Goal: Task Accomplishment & Management: Manage account settings

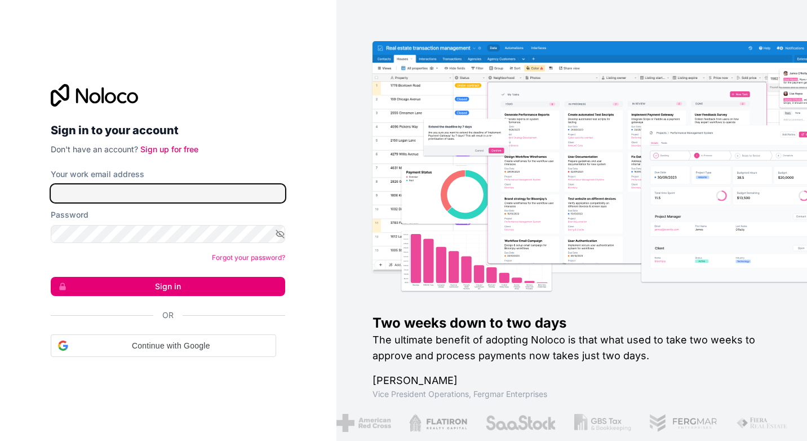
drag, startPoint x: 0, startPoint y: 0, endPoint x: 211, endPoint y: 186, distance: 281.5
click at [211, 186] on input "Your work email address" at bounding box center [168, 193] width 234 height 18
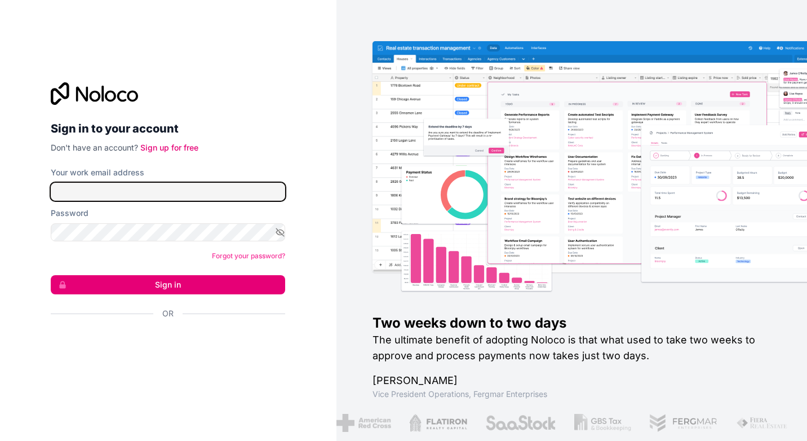
type input "[EMAIL_ADDRESS][DOMAIN_NAME]"
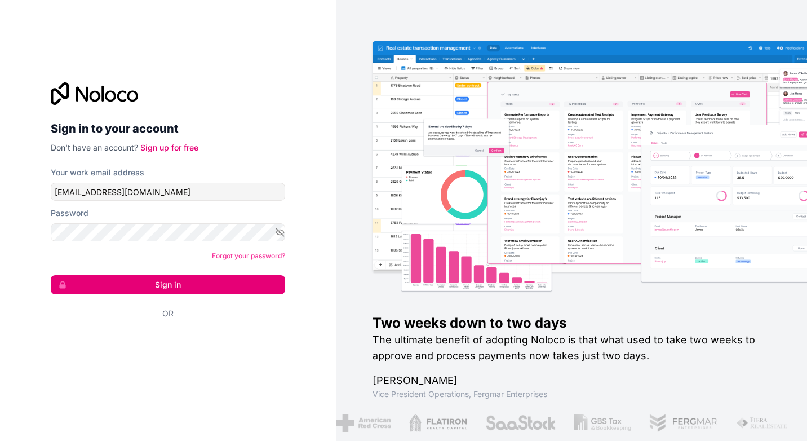
click at [169, 183] on div "Your work email address [EMAIL_ADDRESS][DOMAIN_NAME]" at bounding box center [168, 184] width 234 height 34
drag, startPoint x: 104, startPoint y: 198, endPoint x: 0, endPoint y: 190, distance: 103.9
click at [0, 193] on html "Sign in to your account Don't have an account? Sign up for free Your work email…" at bounding box center [403, 220] width 807 height 441
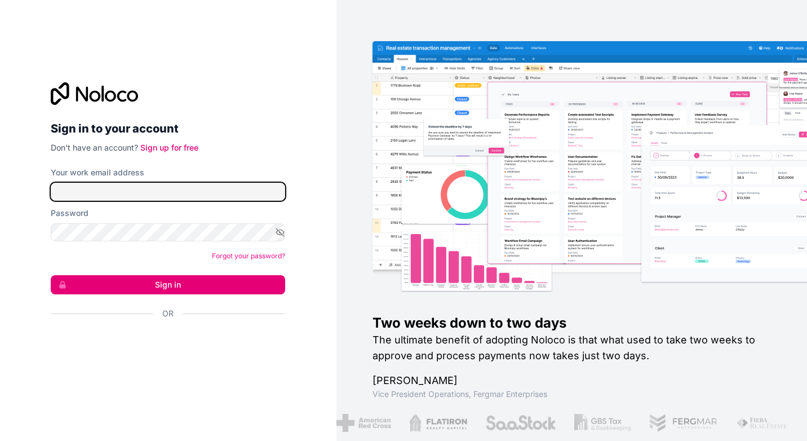
click at [149, 192] on input "Your work email address" at bounding box center [168, 192] width 234 height 18
type input "[EMAIL_ADDRESS][DOMAIN_NAME]"
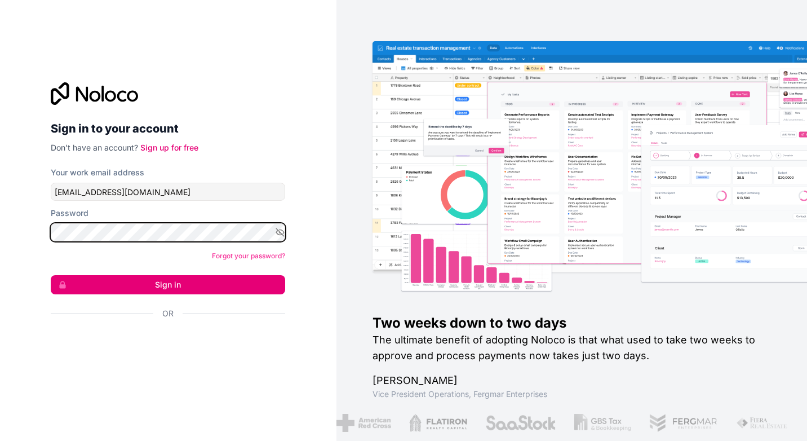
click at [51, 275] on button "Sign in" at bounding box center [168, 284] width 234 height 19
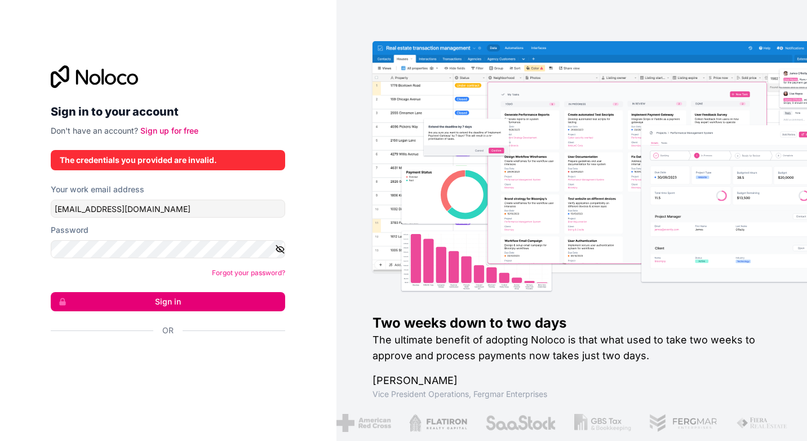
click at [281, 249] on icon "button" at bounding box center [280, 249] width 10 height 10
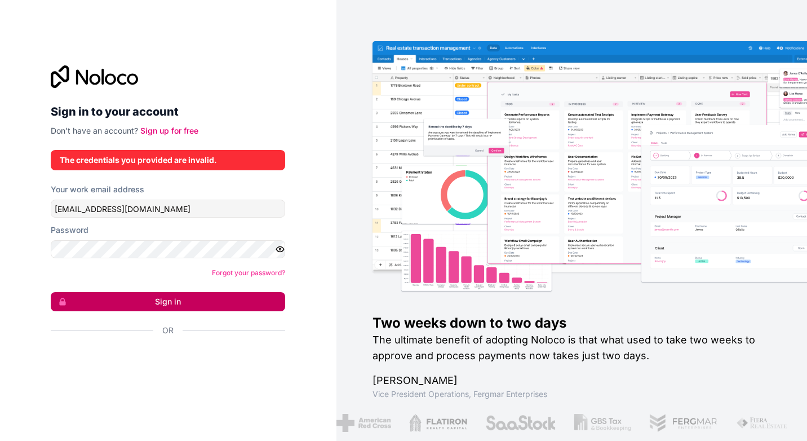
click at [132, 298] on button "Sign in" at bounding box center [168, 301] width 234 height 19
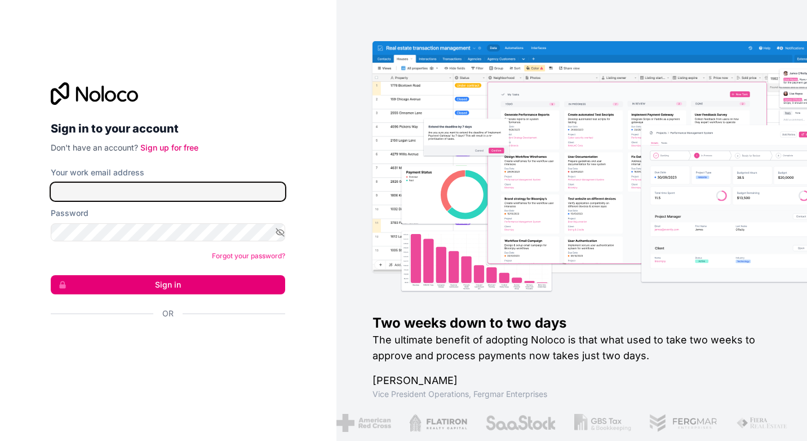
click at [106, 199] on input "Your work email address" at bounding box center [168, 192] width 234 height 18
type input "[EMAIL_ADDRESS][DOMAIN_NAME]"
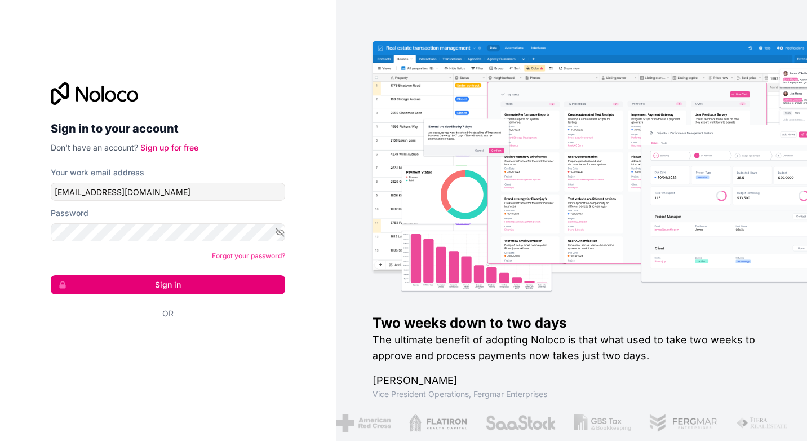
click at [99, 214] on div "Password" at bounding box center [168, 212] width 234 height 11
click at [102, 222] on div "Password" at bounding box center [168, 224] width 234 height 34
click at [51, 275] on button "Sign in" at bounding box center [168, 284] width 234 height 19
